Goal: Navigation & Orientation: Understand site structure

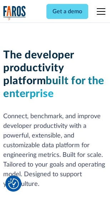
scroll to position [108, 0]
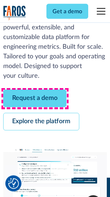
click at [35, 99] on link "Request a demo" at bounding box center [34, 99] width 63 height 18
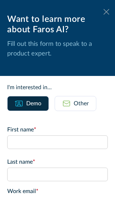
click at [103, 12] on icon at bounding box center [106, 11] width 6 height 5
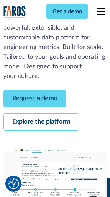
scroll to position [131, 0]
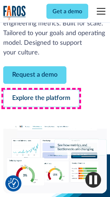
click at [41, 99] on link "Explore the platform" at bounding box center [41, 99] width 76 height 18
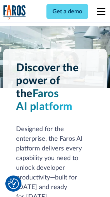
scroll to position [5455, 0]
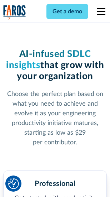
scroll to position [1137, 0]
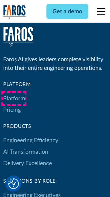
click at [14, 98] on link "Platform" at bounding box center [14, 98] width 22 height 11
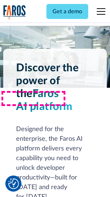
scroll to position [5685, 0]
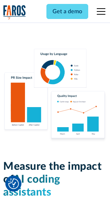
scroll to position [4471, 0]
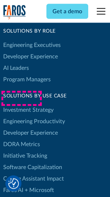
click at [21, 139] on link "DORA Metrics" at bounding box center [21, 144] width 37 height 11
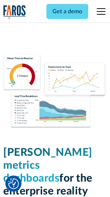
scroll to position [3172, 0]
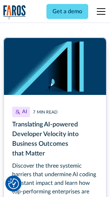
scroll to position [3209, 0]
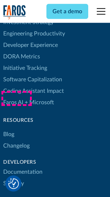
click at [16, 140] on link "Changelog" at bounding box center [16, 145] width 26 height 11
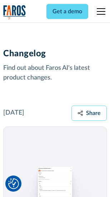
scroll to position [8780, 0]
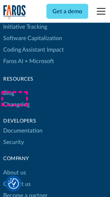
click at [14, 167] on link "About us" at bounding box center [14, 172] width 23 height 11
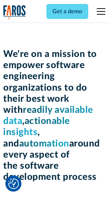
scroll to position [2478, 0]
